Goal: Book appointment/travel/reservation

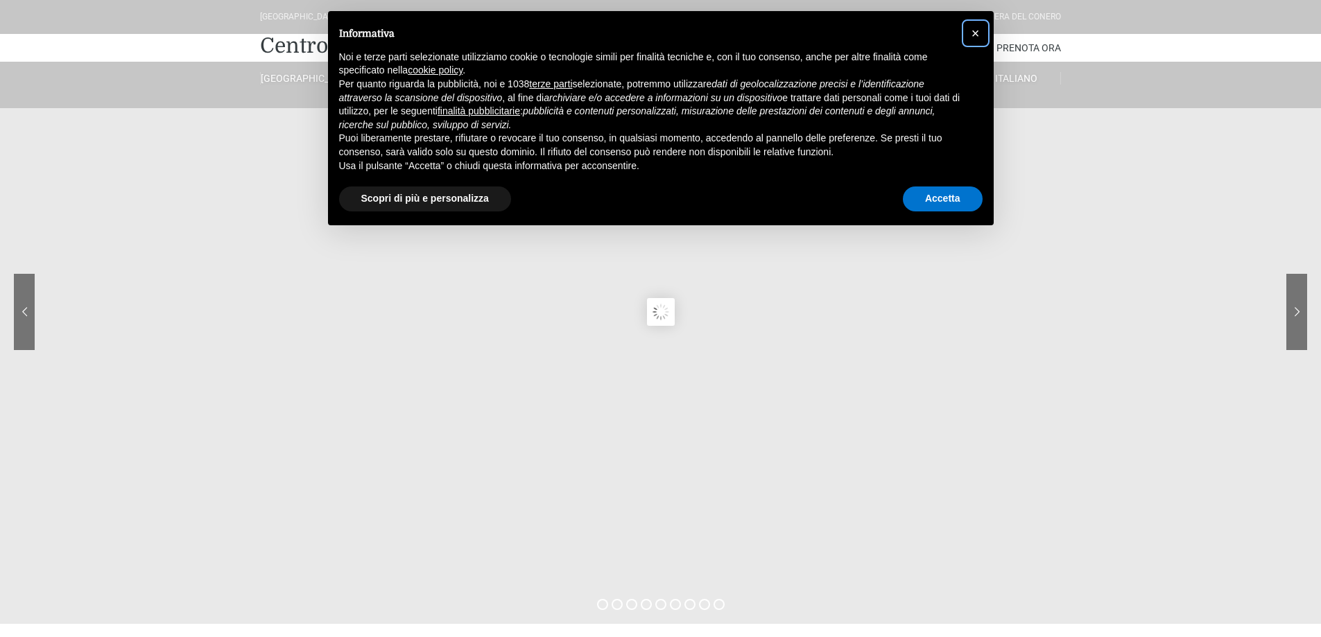
click at [976, 31] on span "×" at bounding box center [975, 33] width 8 height 15
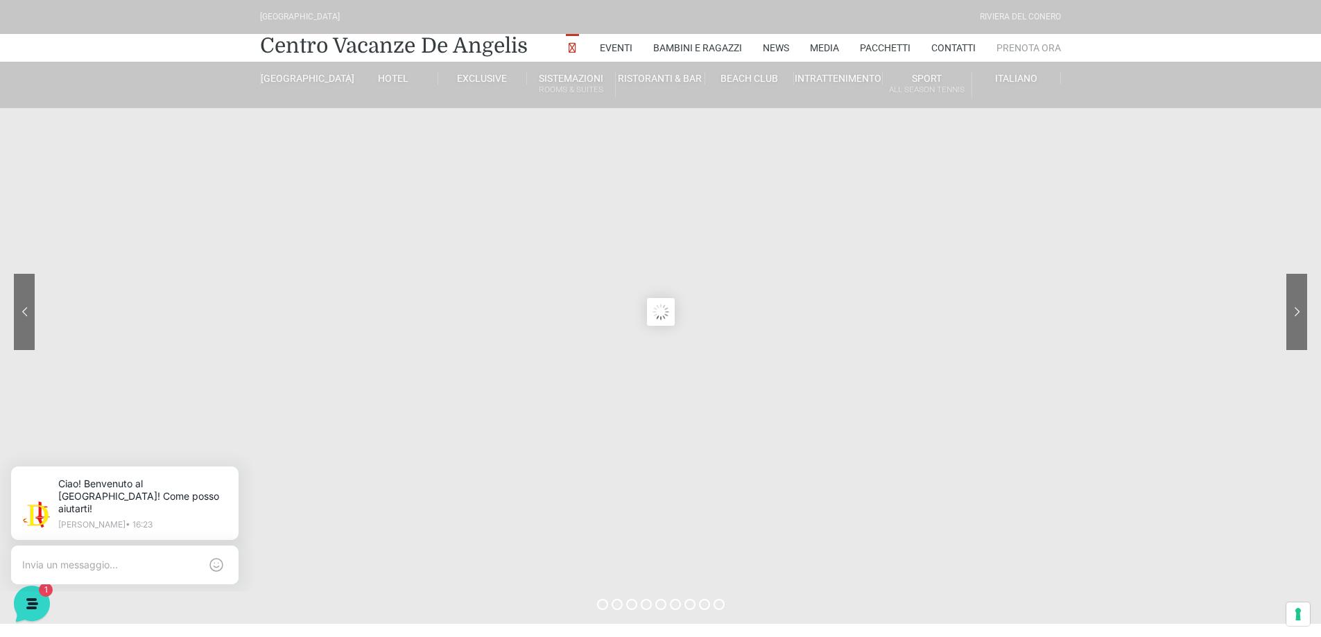
click at [1033, 42] on link "Prenota Ora" at bounding box center [1028, 48] width 64 height 28
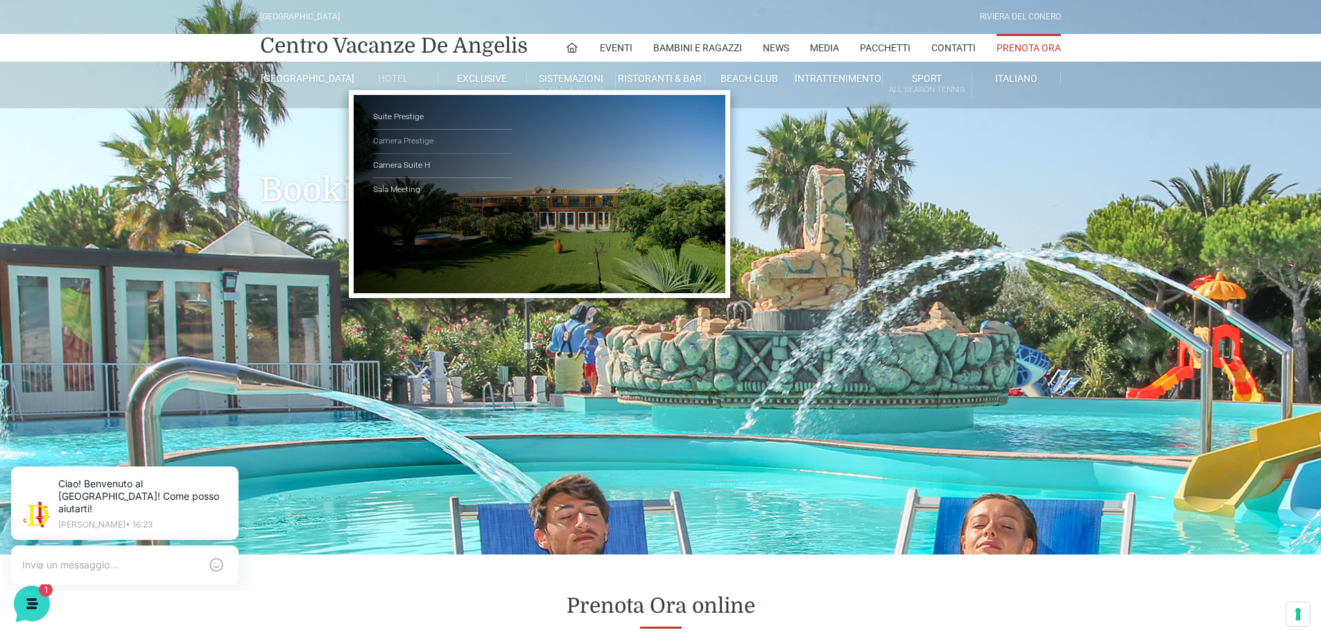
click at [390, 135] on link "Camera Prestige" at bounding box center [442, 142] width 139 height 24
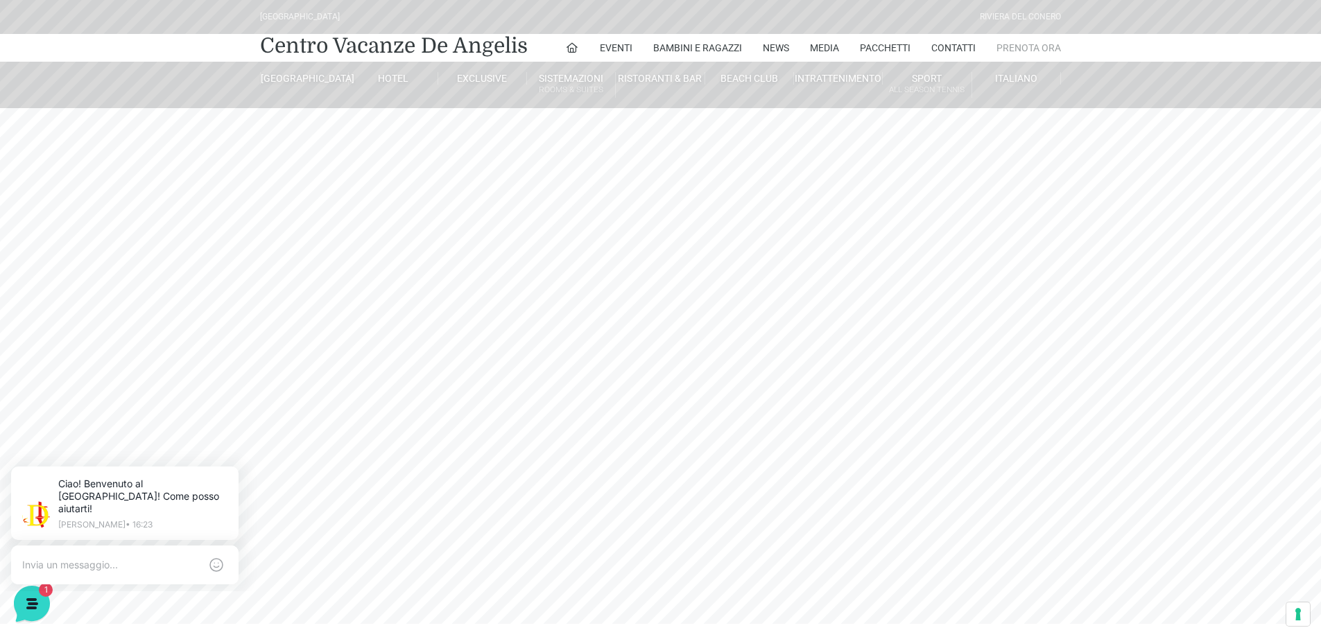
click at [1025, 42] on link "Prenota Ora" at bounding box center [1028, 48] width 64 height 28
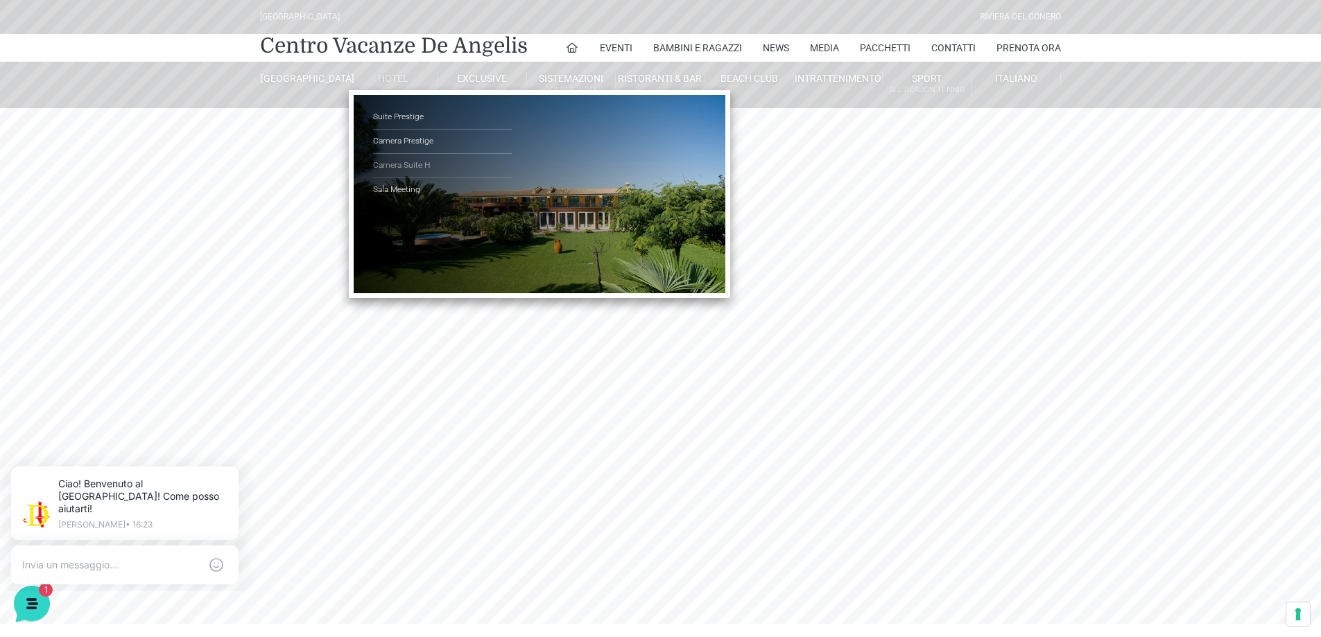
click at [392, 161] on link "Camera Suite H" at bounding box center [442, 166] width 139 height 24
